Goal: Task Accomplishment & Management: Manage account settings

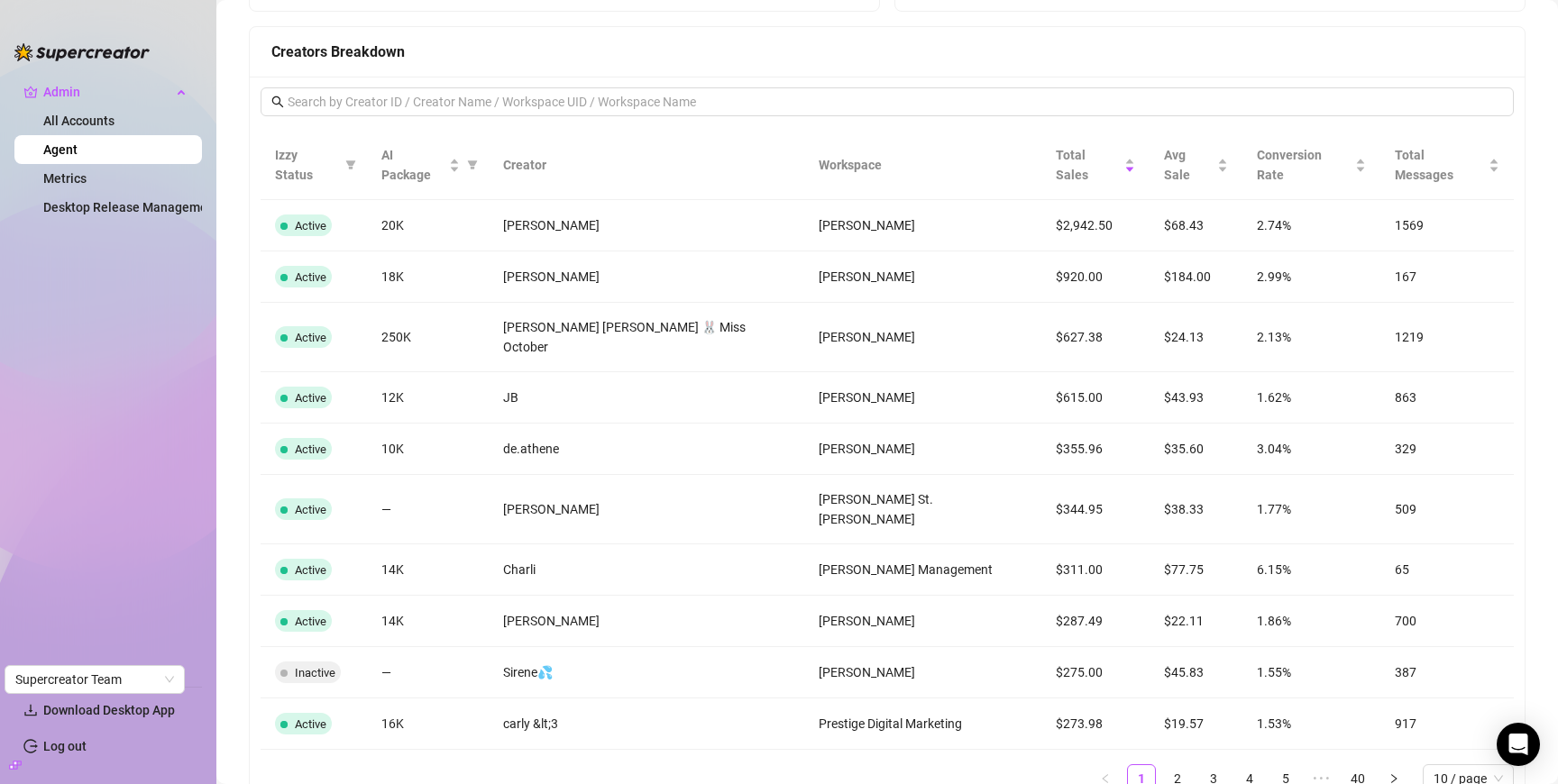
scroll to position [1723, 0]
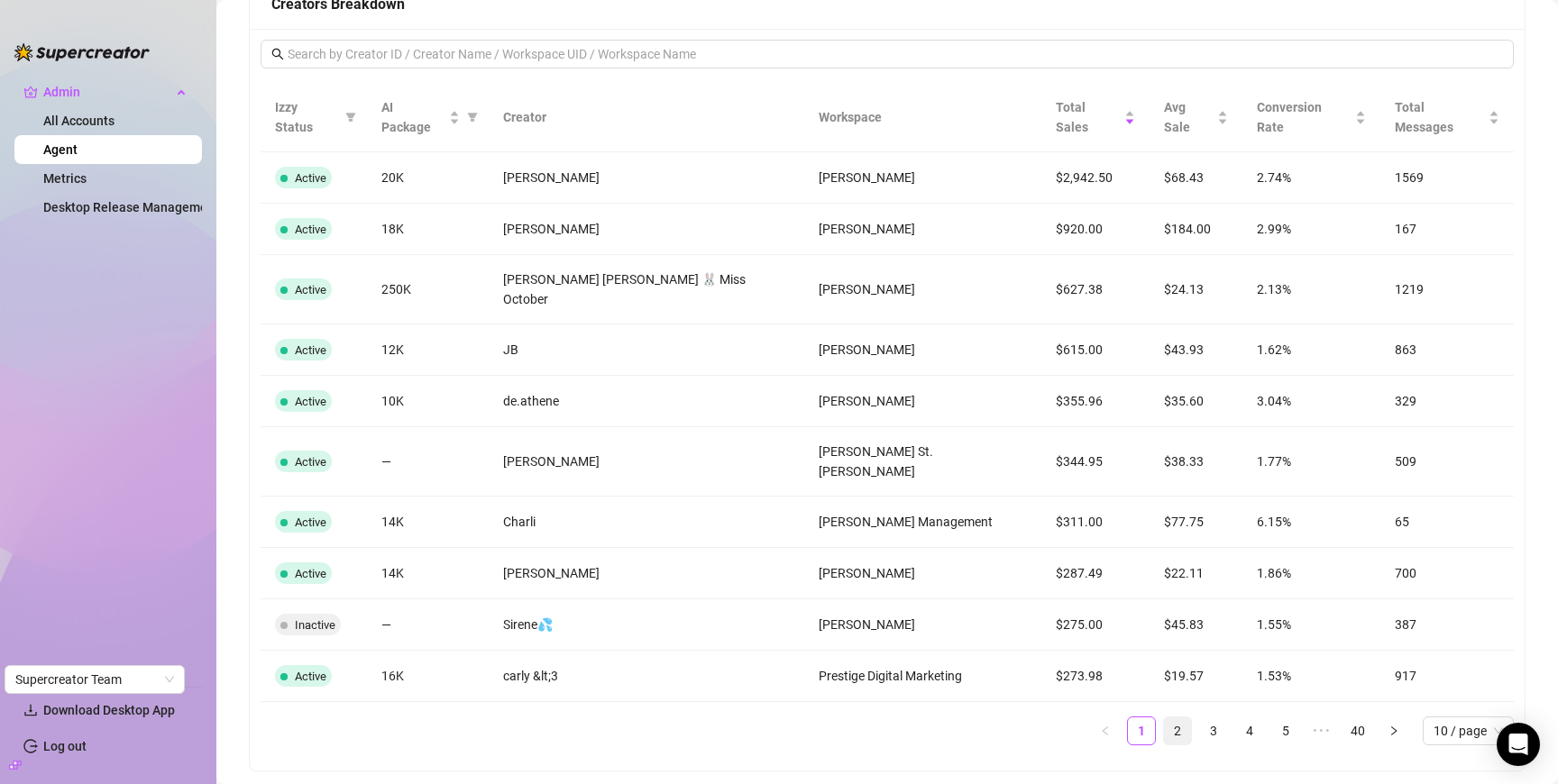
click at [1175, 717] on link "2" at bounding box center [1178, 730] width 27 height 27
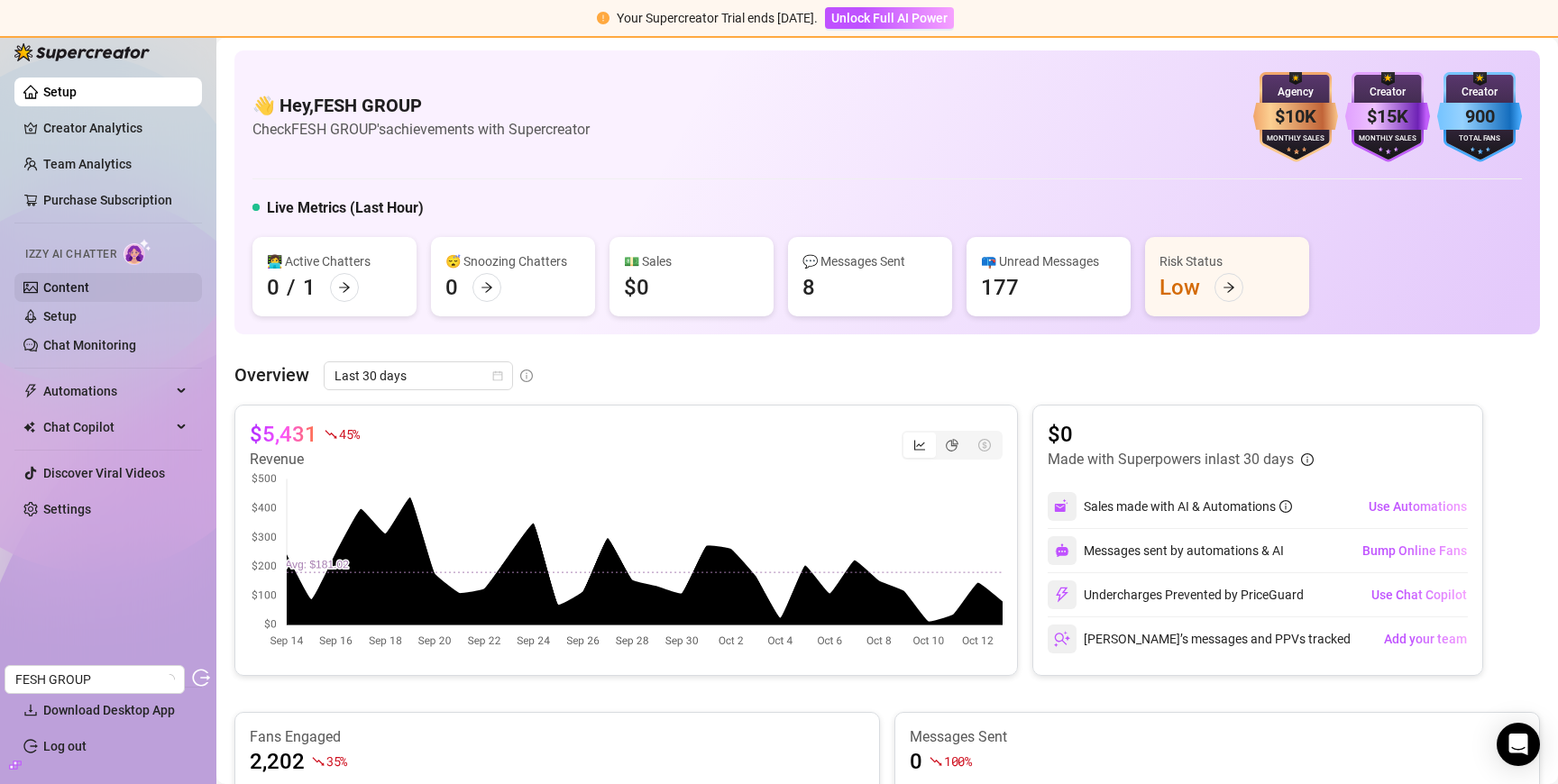
click at [89, 294] on link "Content" at bounding box center [65, 287] width 46 height 15
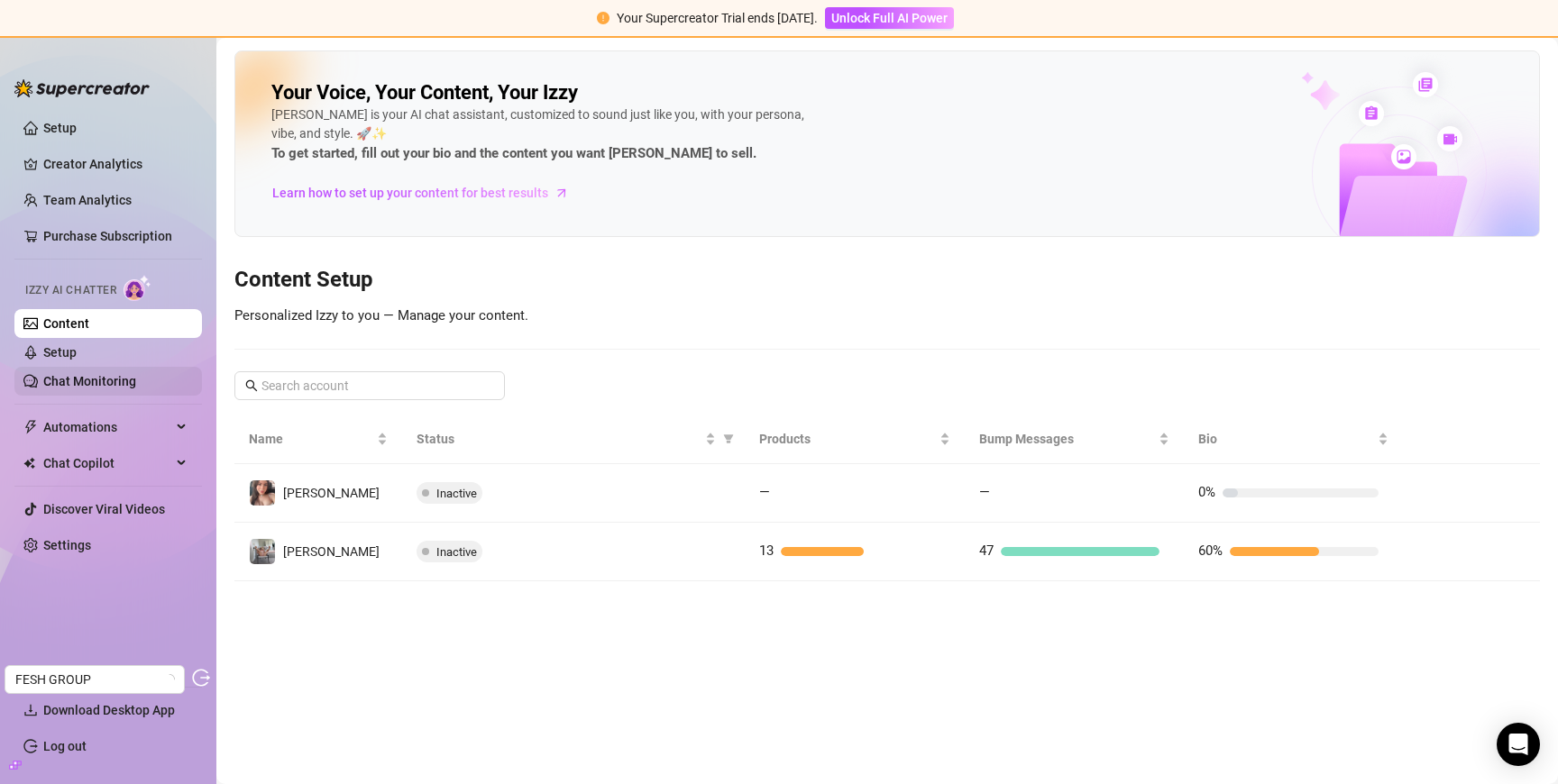
click at [137, 387] on link "Chat Monitoring" at bounding box center [89, 380] width 93 height 15
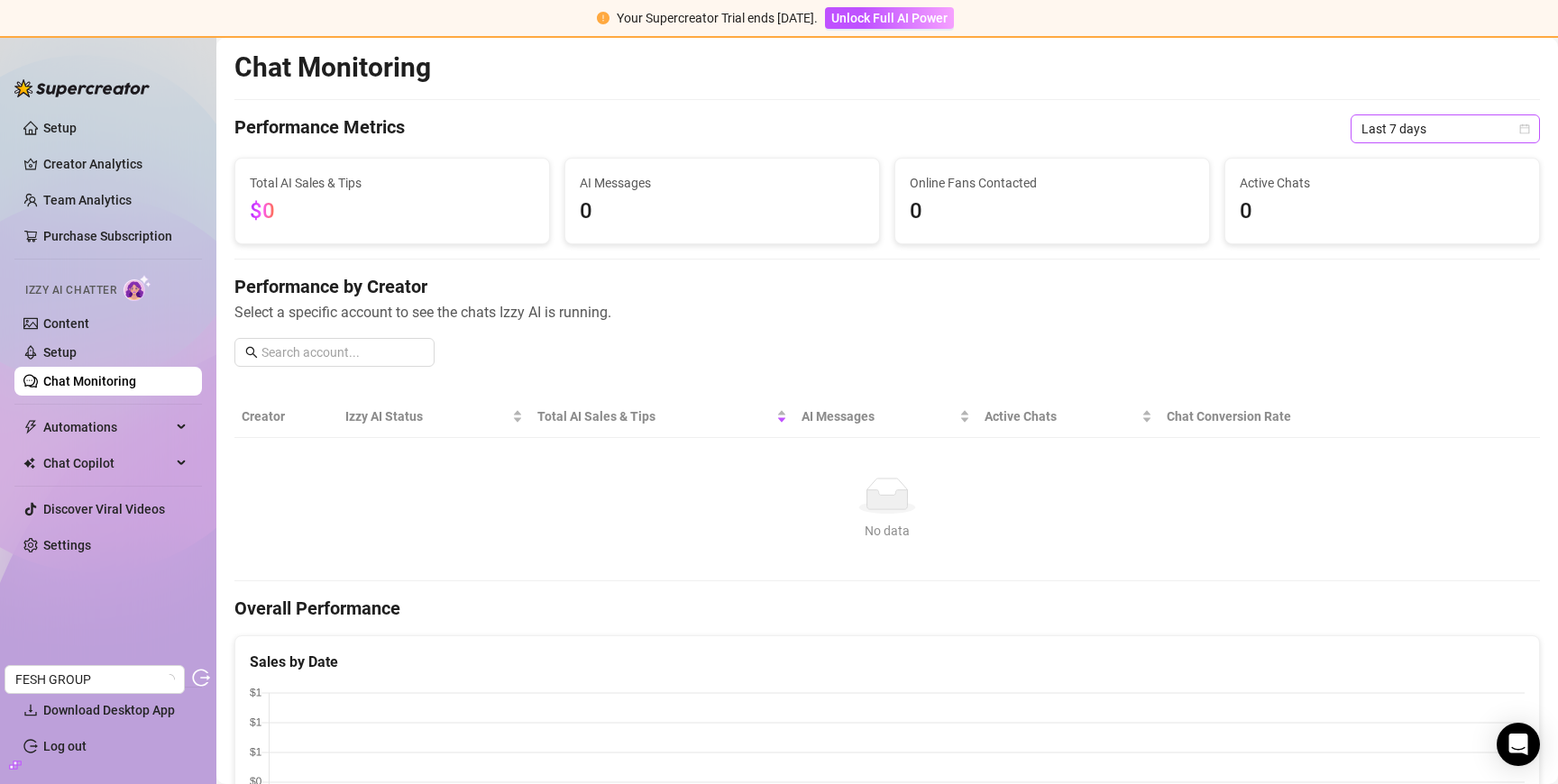
click at [1437, 136] on span "Last 7 days" at bounding box center [1445, 129] width 168 height 27
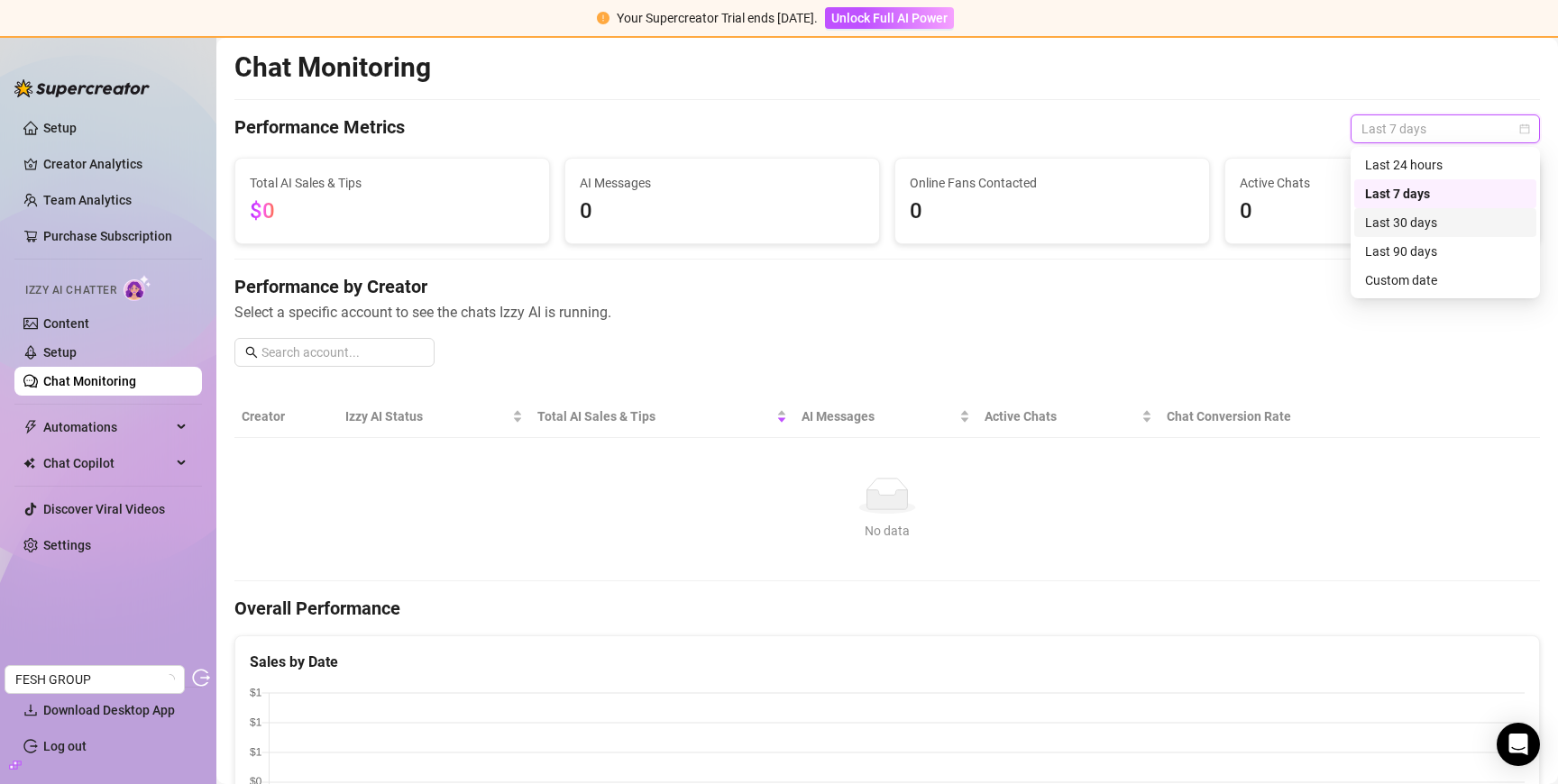
click at [1428, 221] on div "Last 30 days" at bounding box center [1445, 222] width 160 height 20
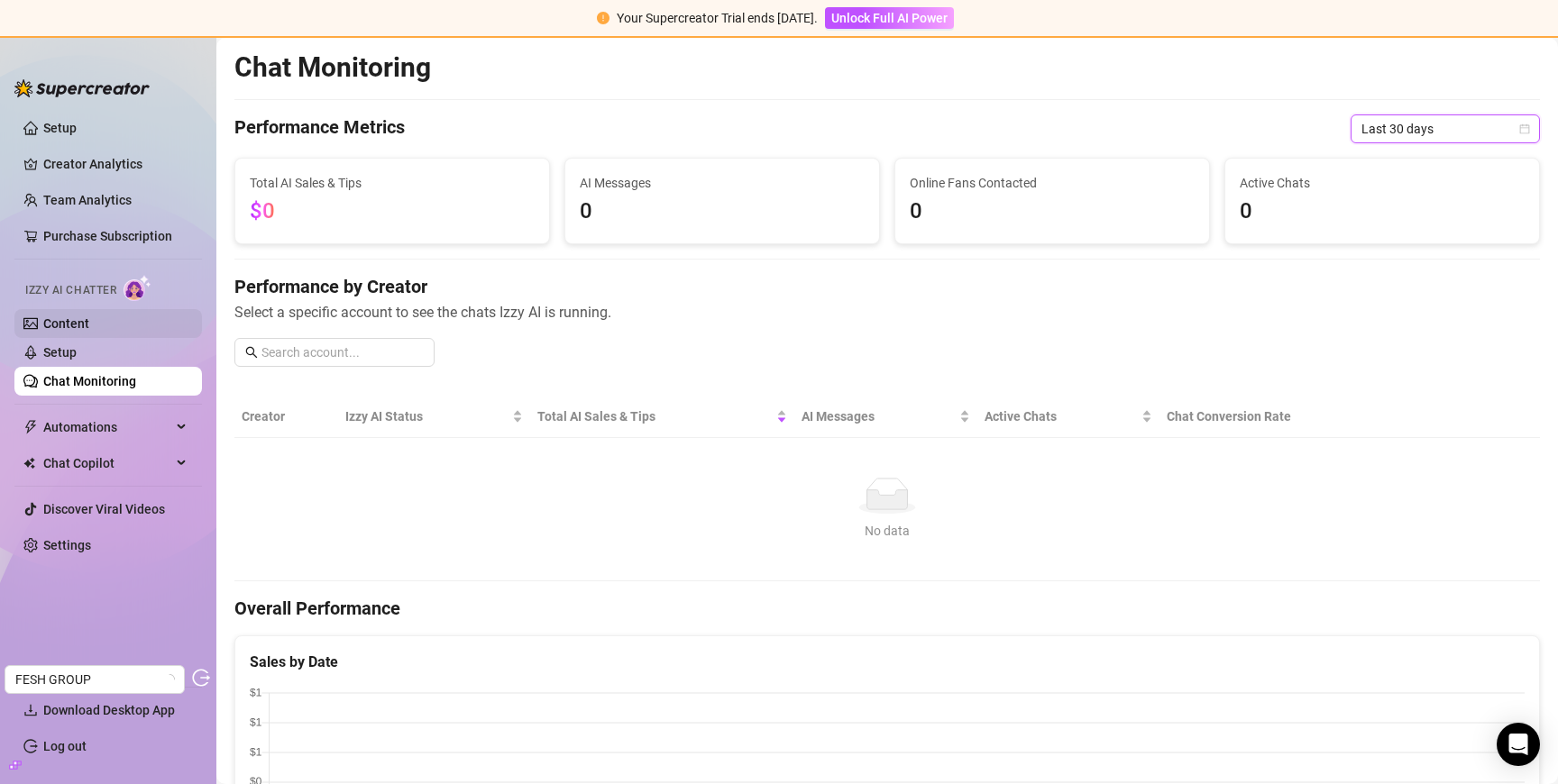
click at [56, 316] on link "Content" at bounding box center [65, 323] width 46 height 15
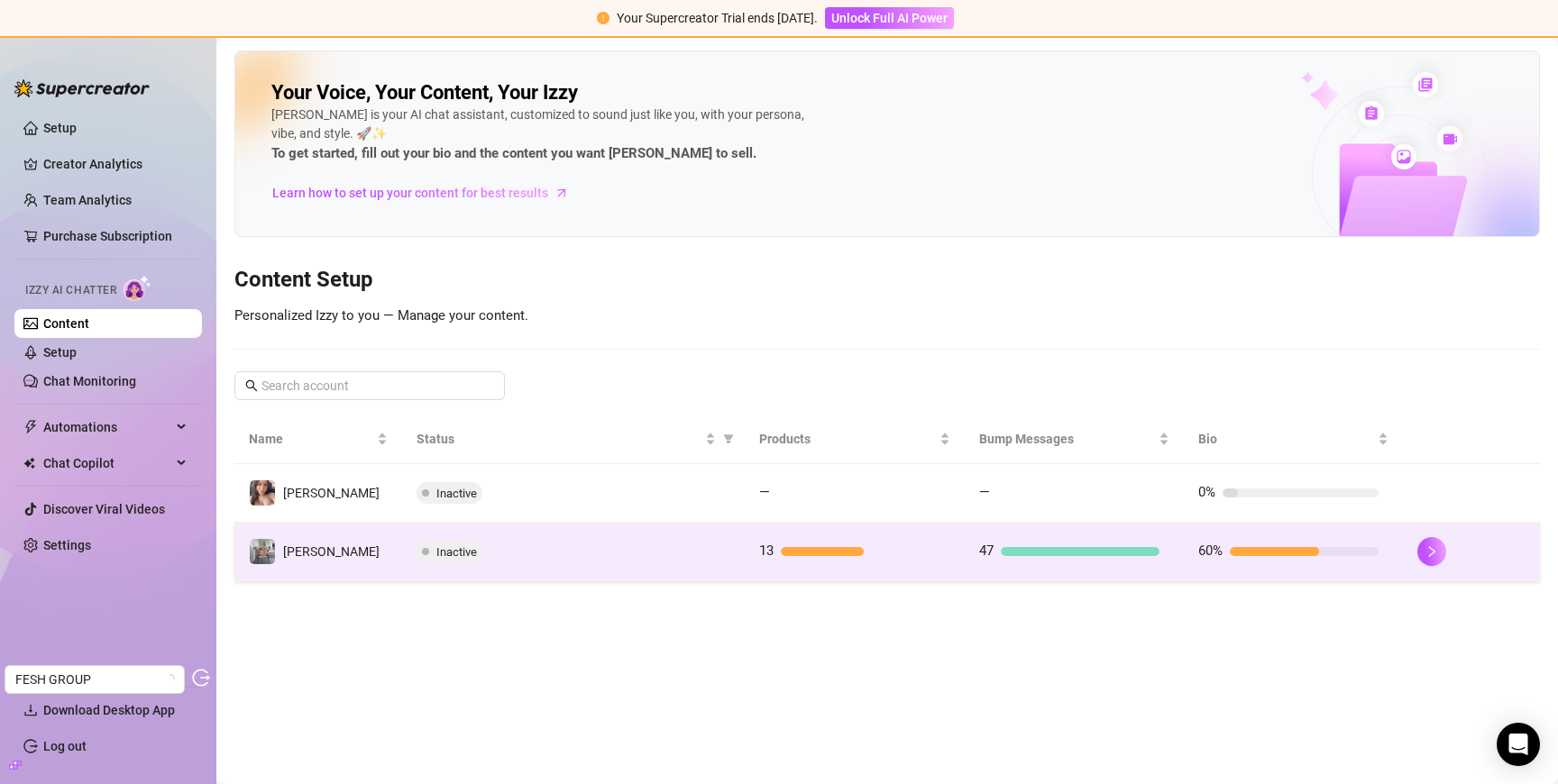
click at [626, 558] on div "Inactive" at bounding box center [574, 551] width 314 height 21
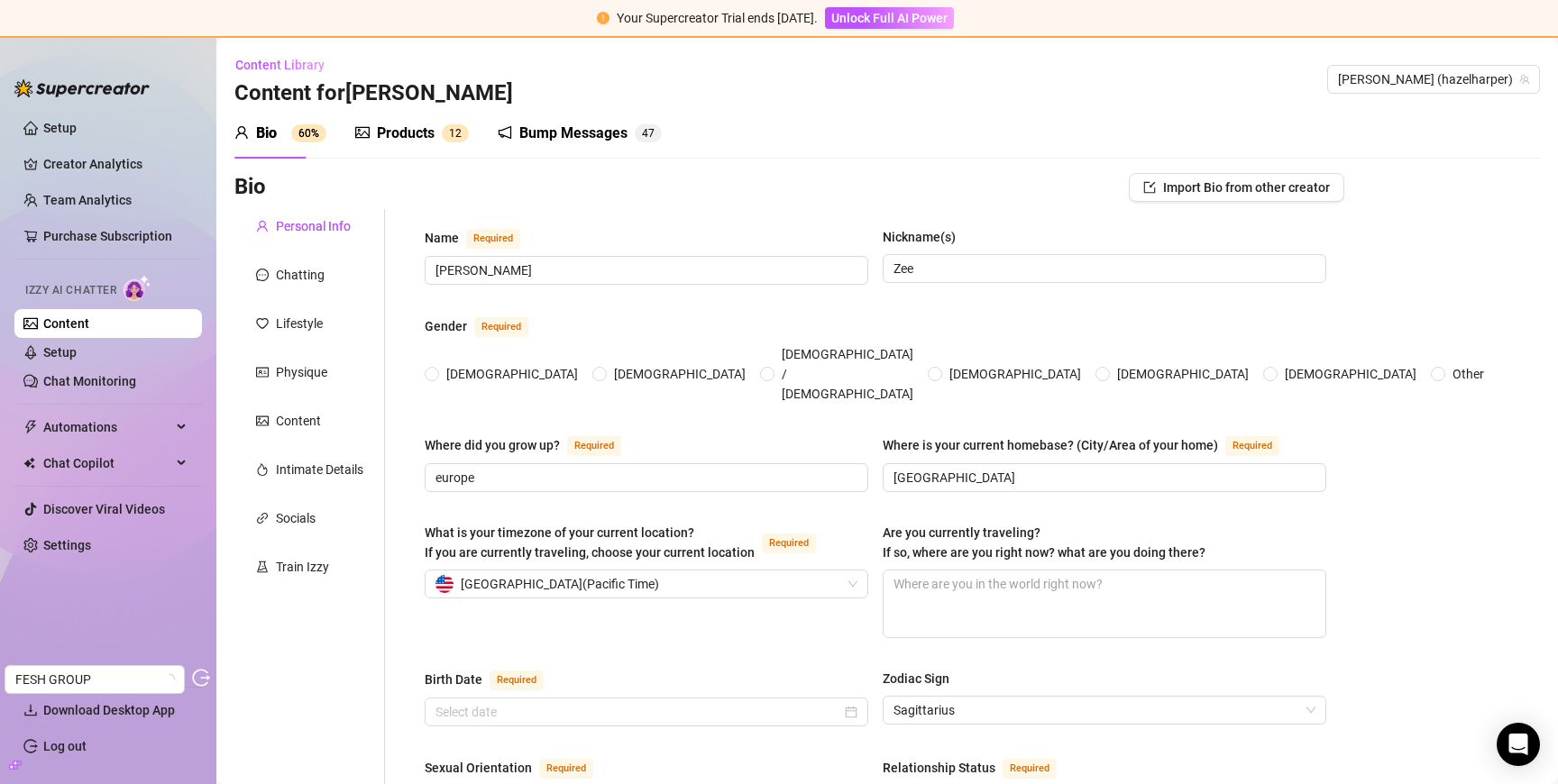
radio input "true"
type input "[DATE]"
click at [413, 132] on div "Products" at bounding box center [405, 134] width 58 height 21
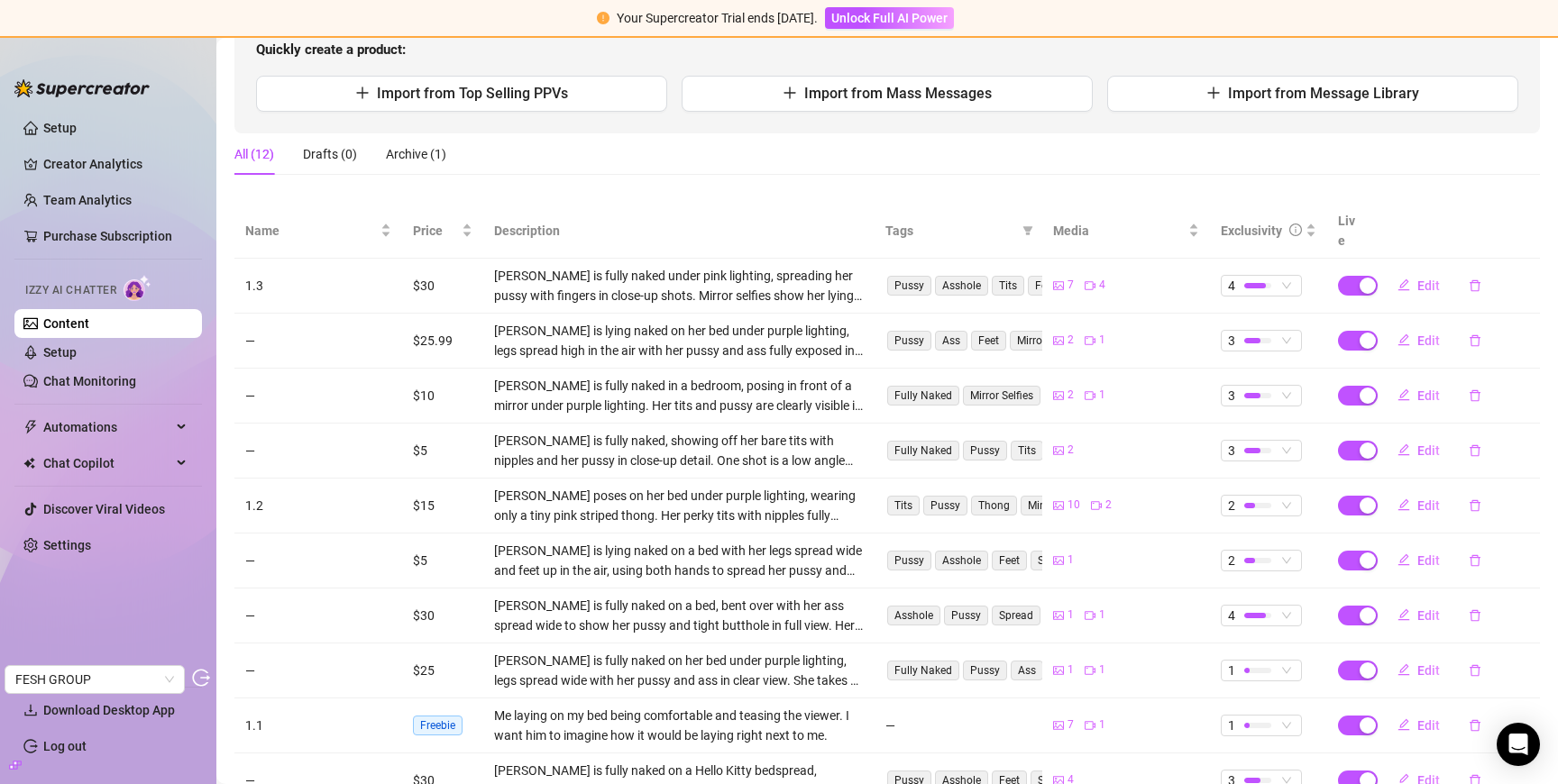
scroll to position [216, 0]
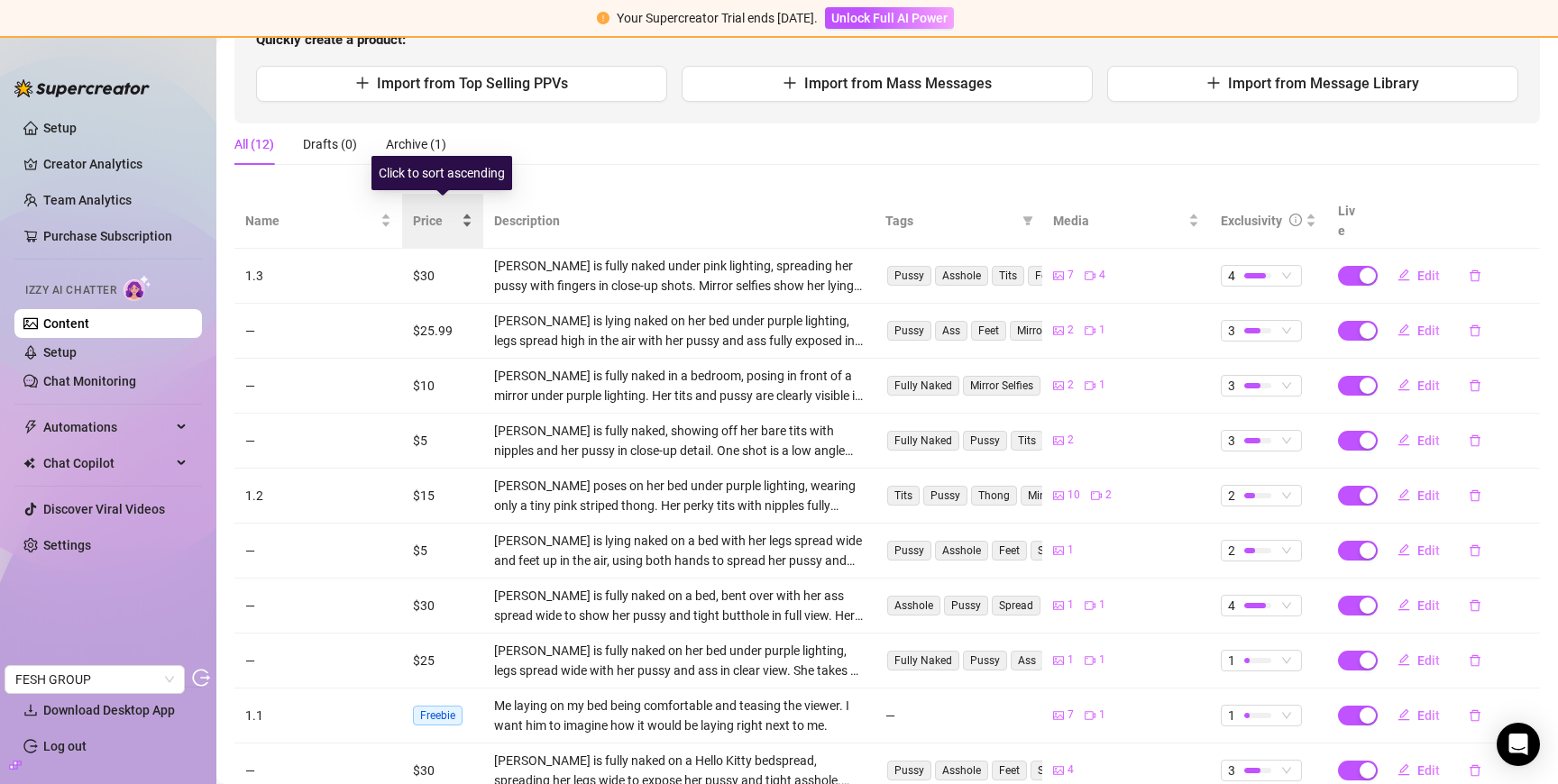
click at [435, 217] on span "Price" at bounding box center [435, 220] width 45 height 20
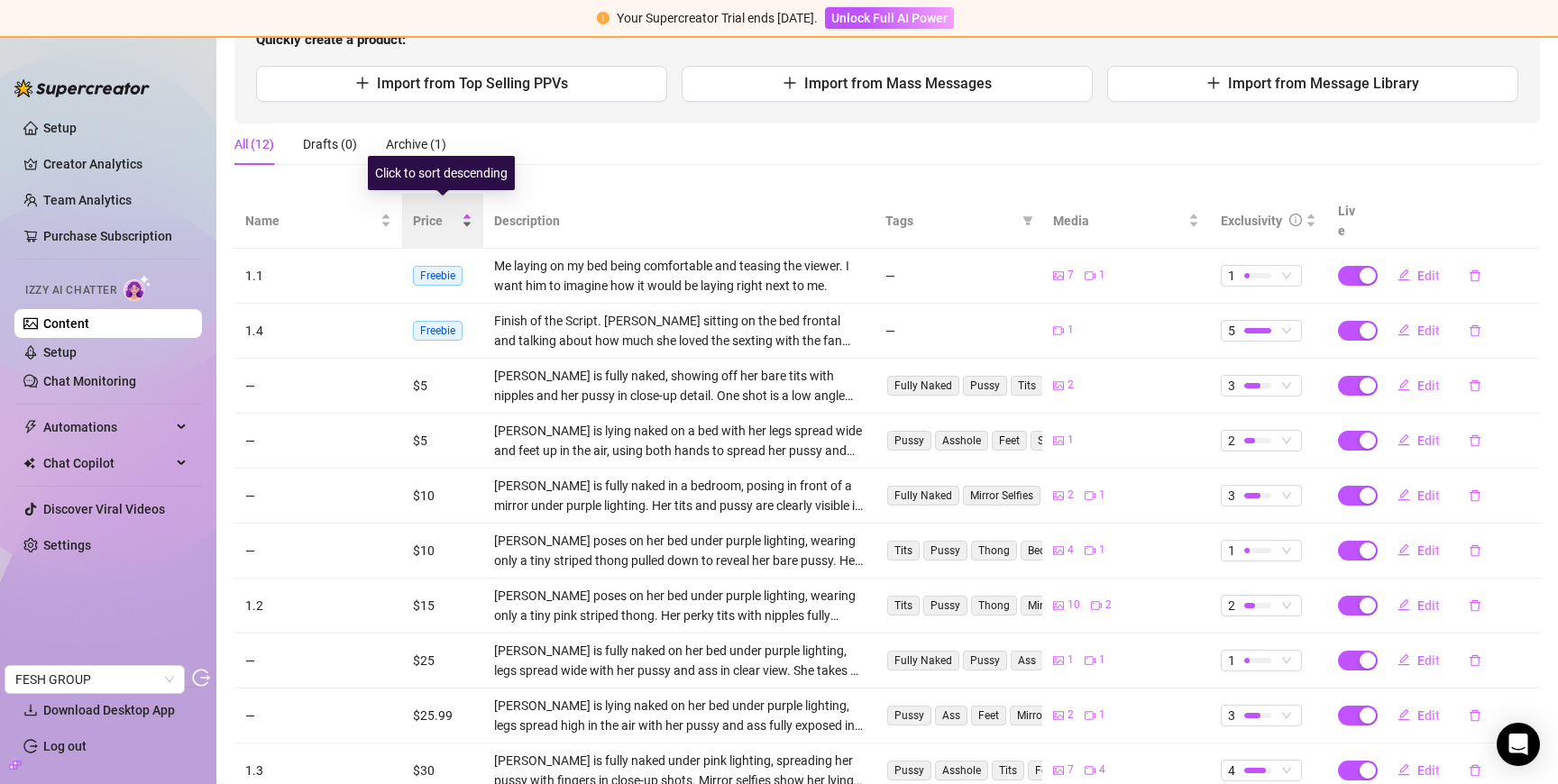
click at [435, 217] on span "Price" at bounding box center [435, 220] width 45 height 20
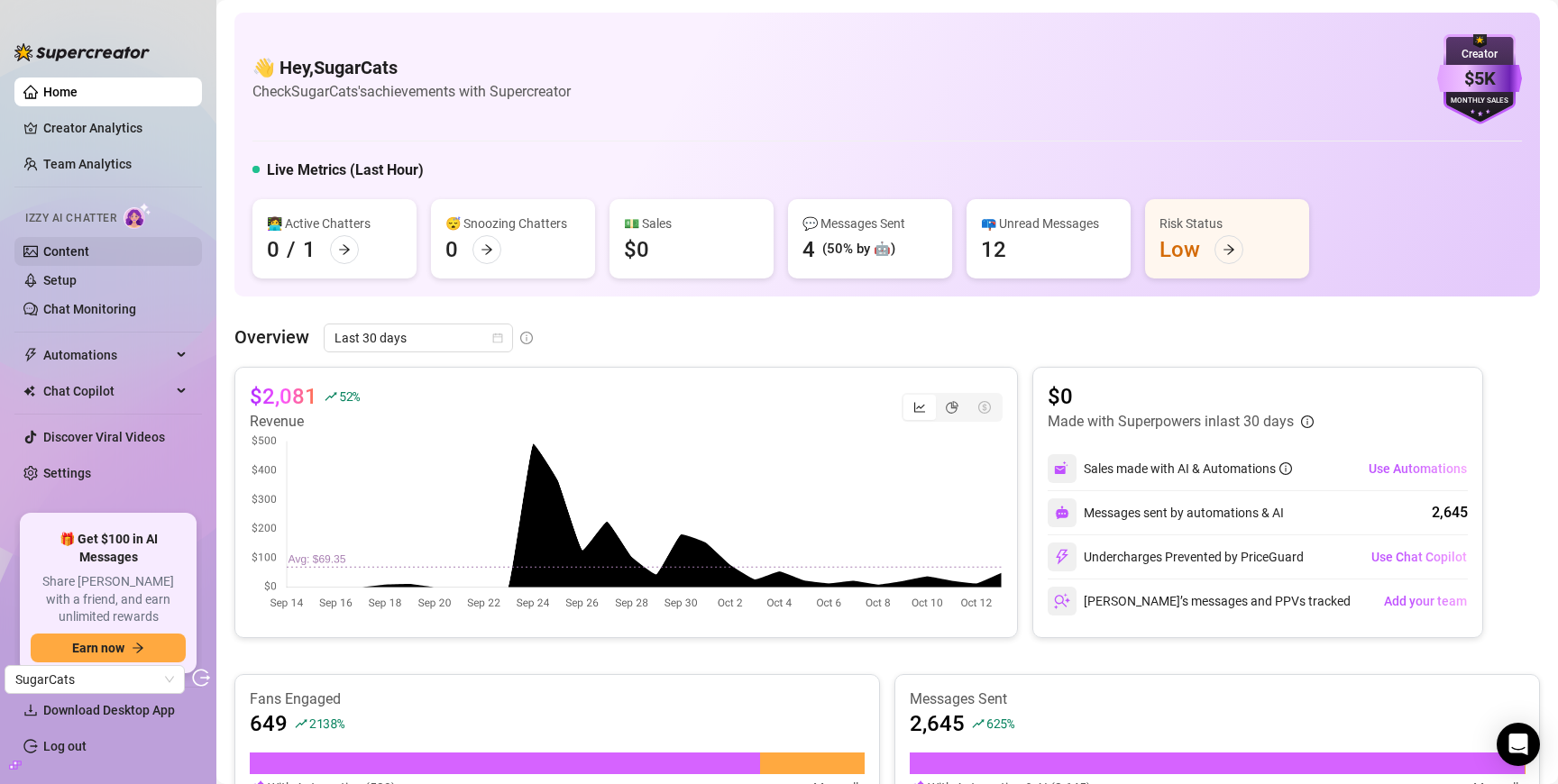
click at [89, 258] on link "Content" at bounding box center [65, 251] width 46 height 15
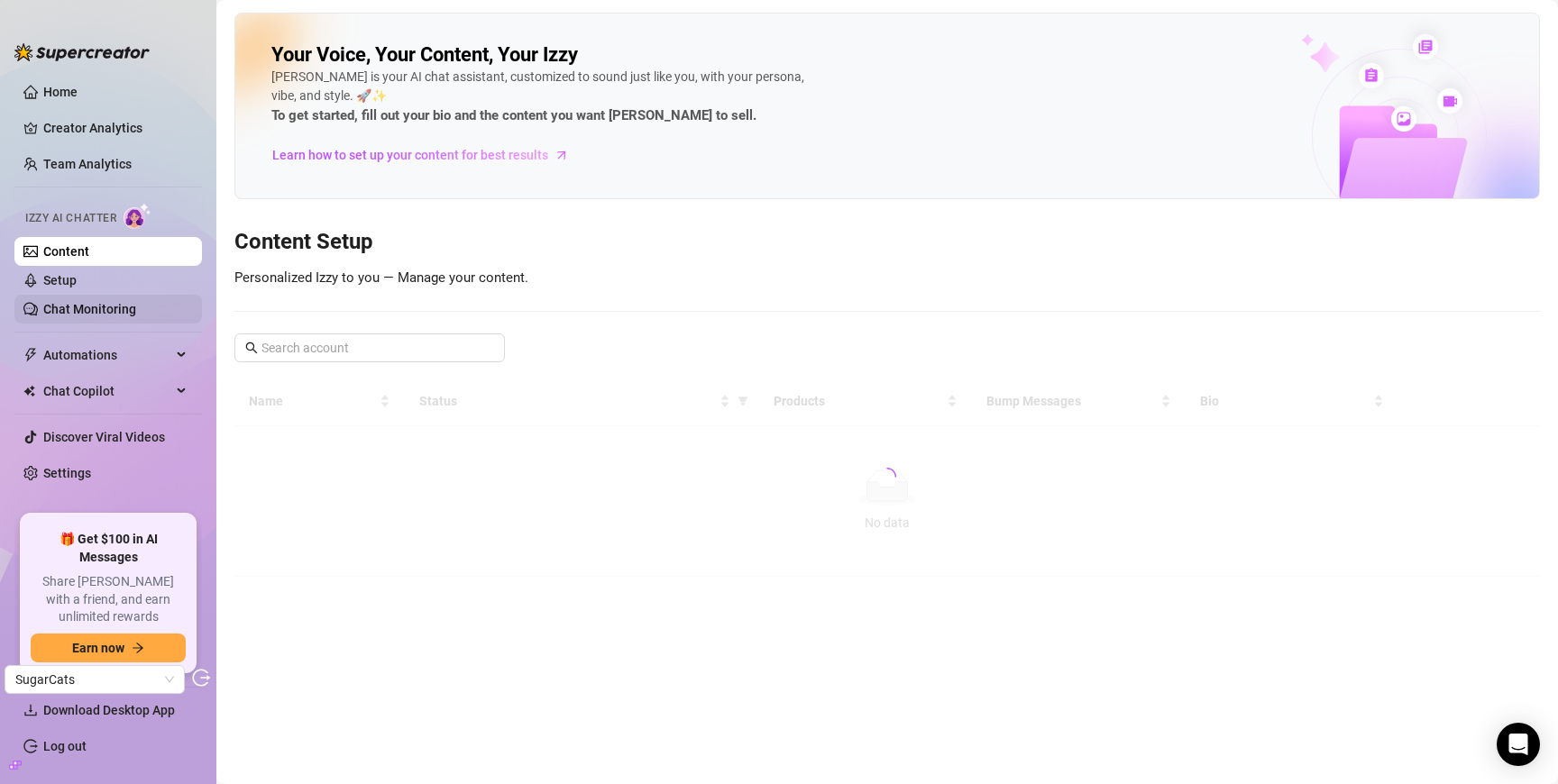
click at [120, 314] on link "Chat Monitoring" at bounding box center [89, 309] width 93 height 15
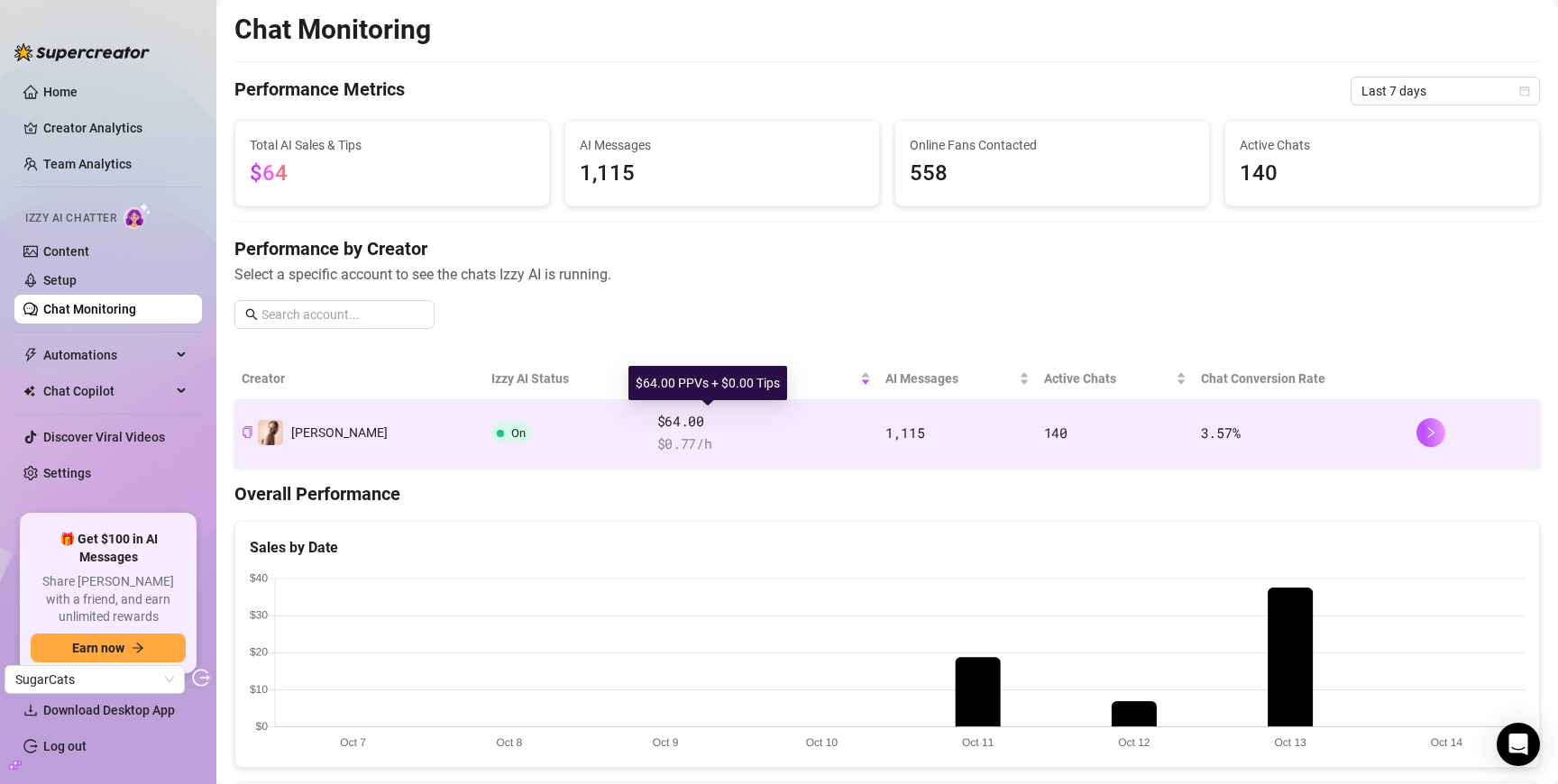
click at [776, 428] on span "$64.00" at bounding box center [764, 421] width 214 height 21
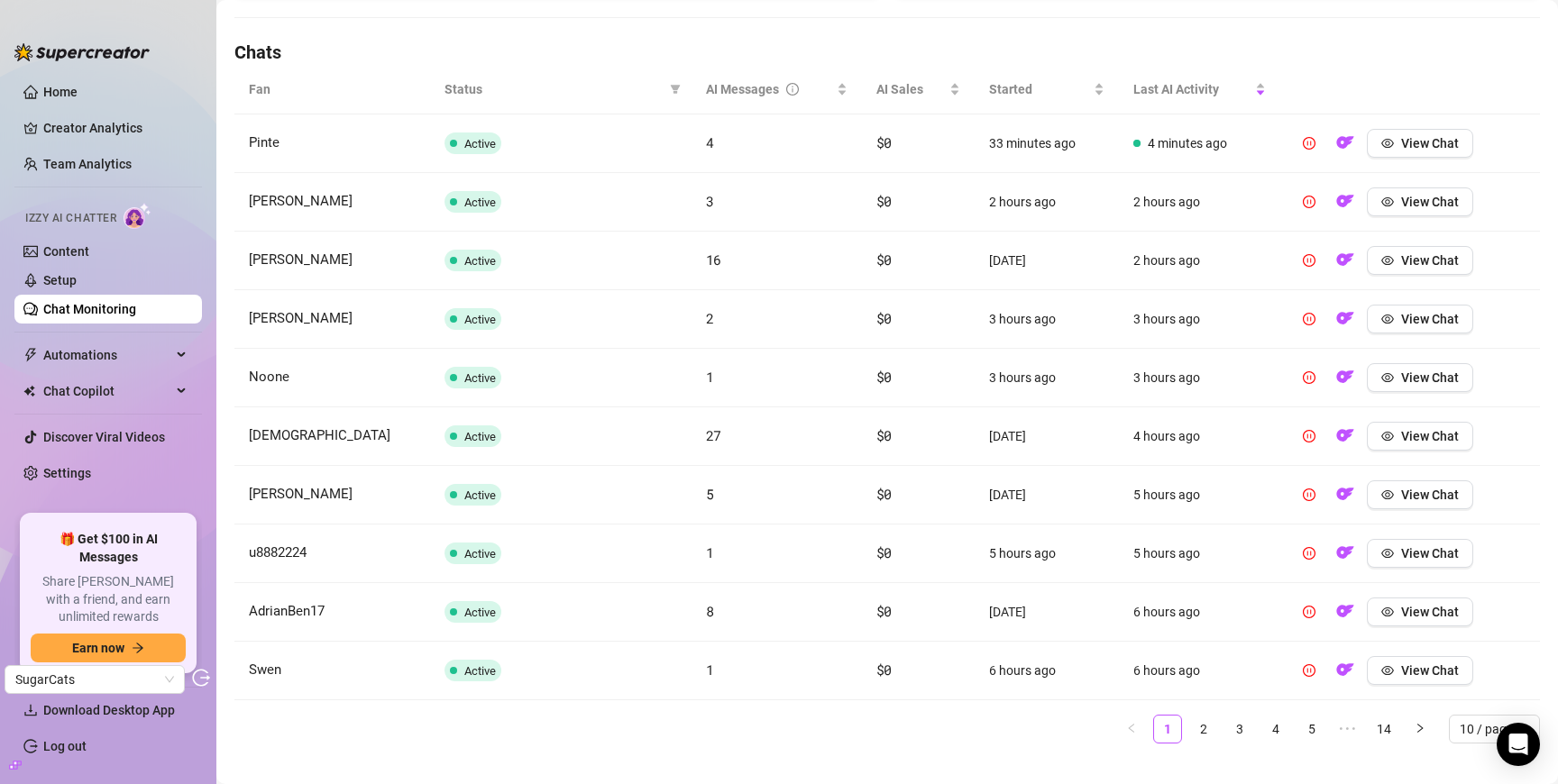
scroll to position [614, 0]
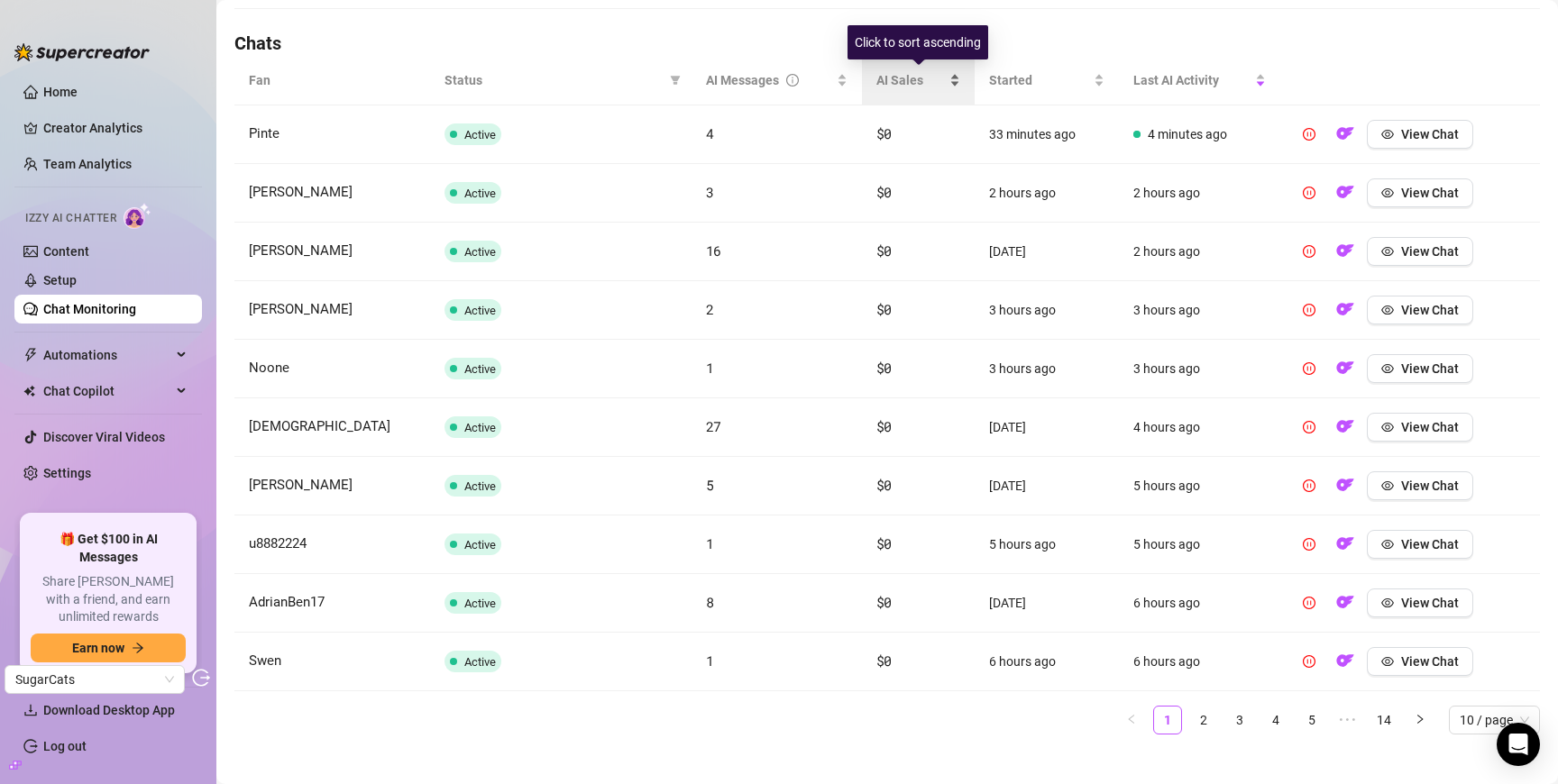
click at [894, 70] on div "AI Sales" at bounding box center [918, 80] width 84 height 20
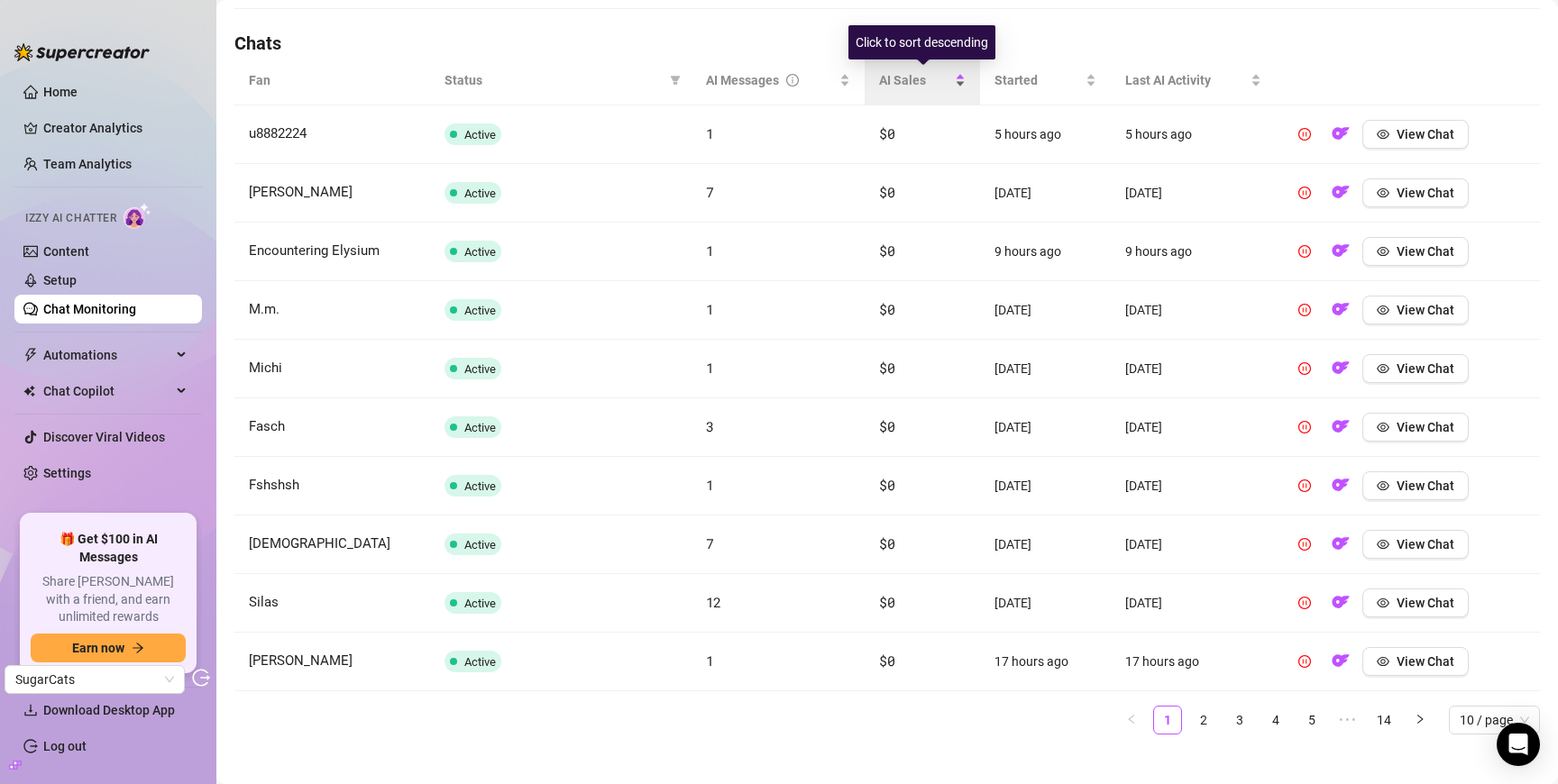
click at [894, 70] on div "AI Sales" at bounding box center [922, 80] width 87 height 20
